Goal: Task Accomplishment & Management: Manage account settings

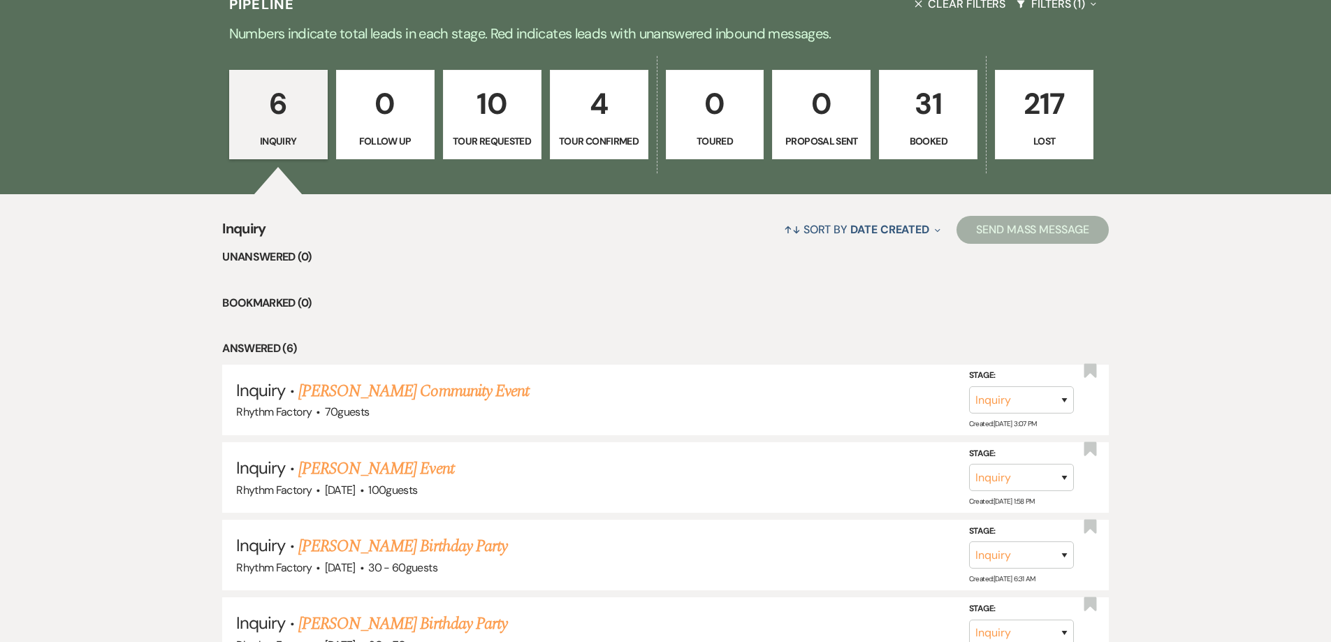
scroll to position [320, 0]
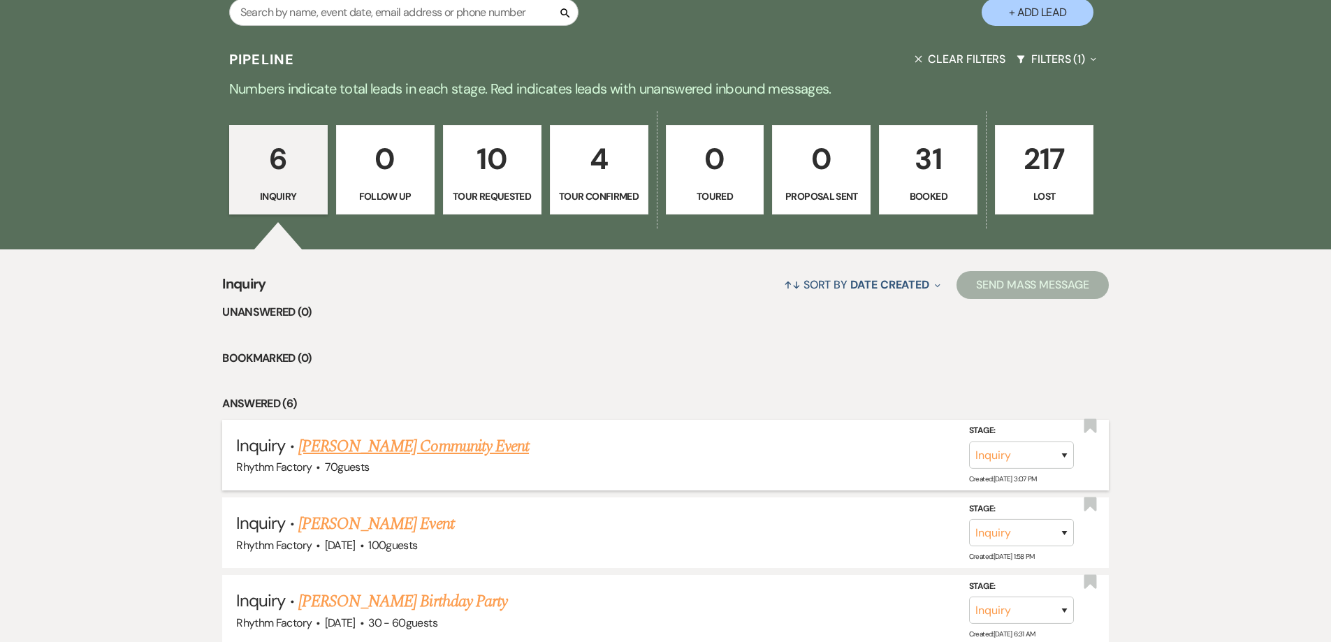
click at [435, 447] on link "[PERSON_NAME] Community Event" at bounding box center [413, 446] width 231 height 25
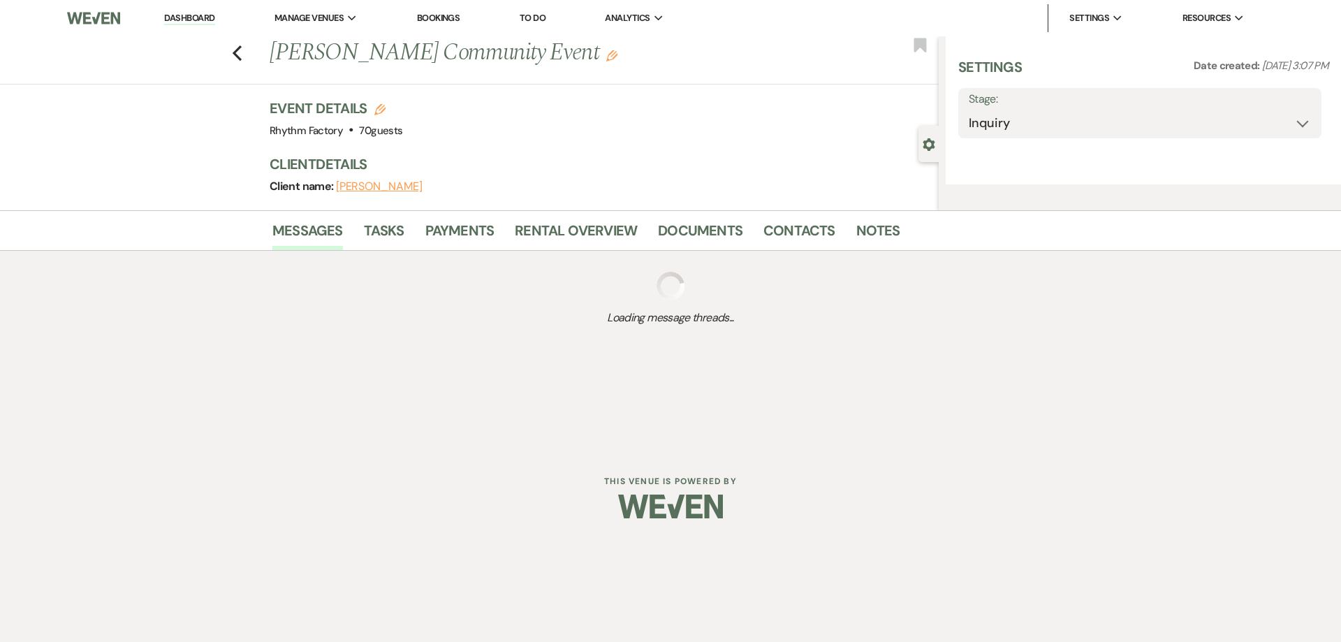
select select "5"
select select "7"
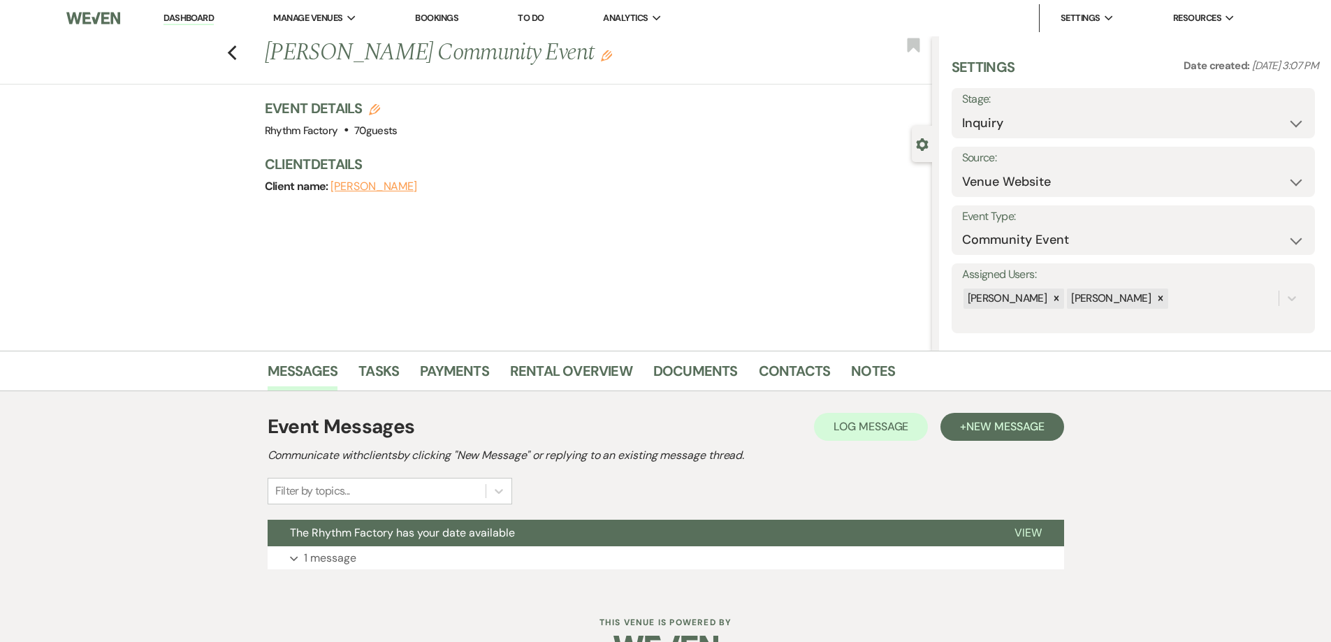
scroll to position [38, 0]
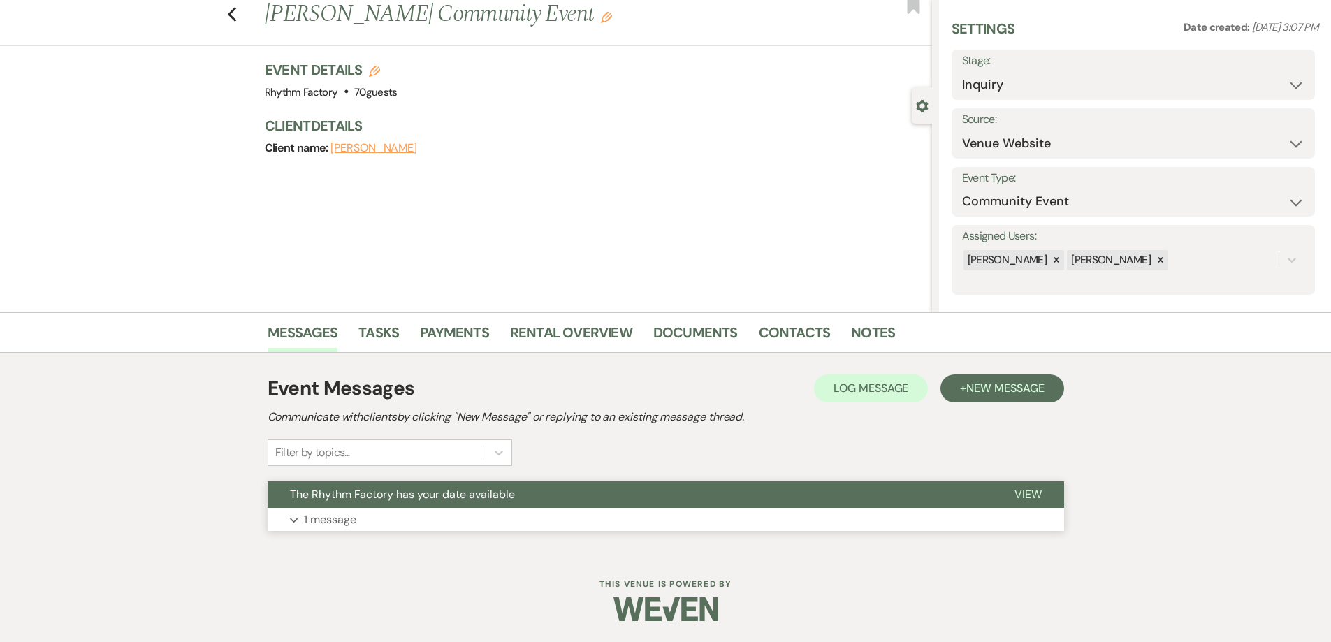
click at [1028, 495] on span "View" at bounding box center [1027, 494] width 27 height 15
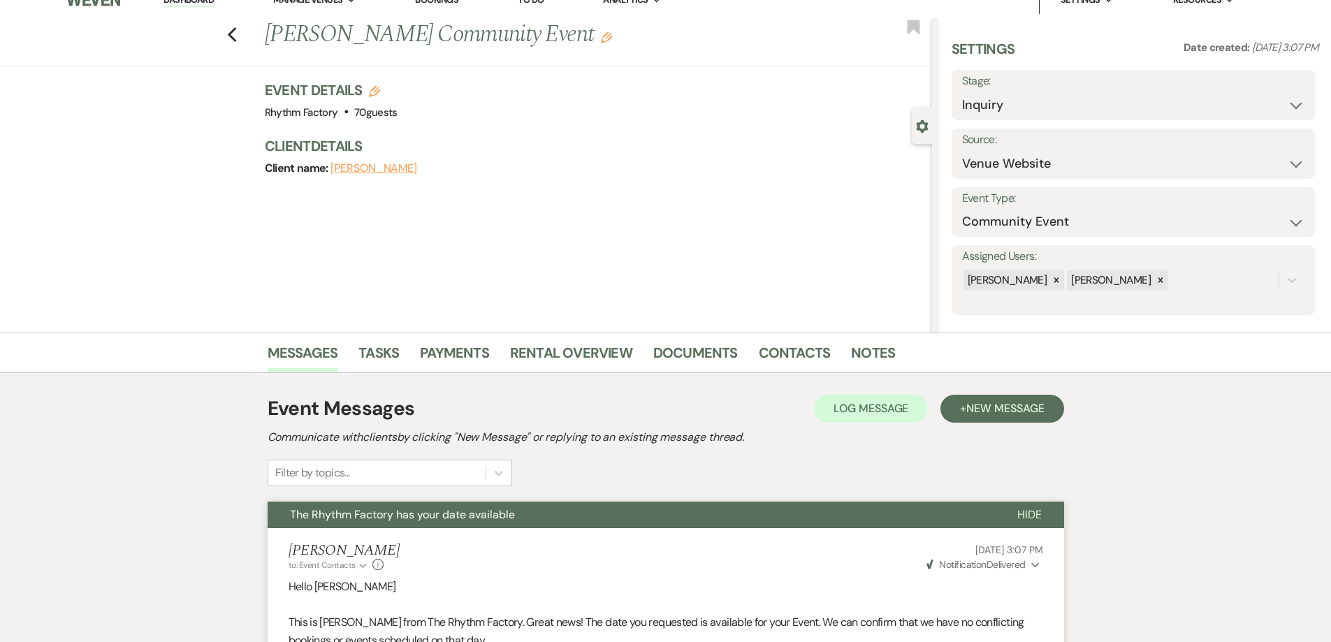
scroll to position [0, 0]
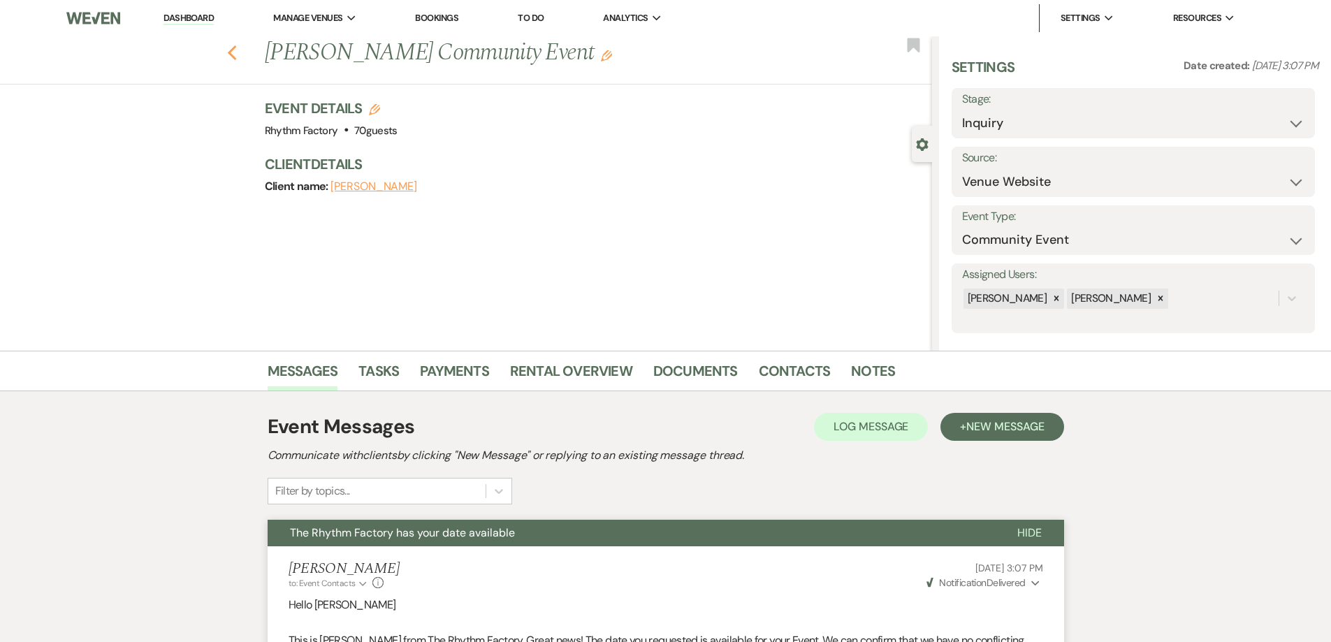
click at [234, 49] on icon "Previous" at bounding box center [232, 53] width 10 height 17
